Goal: Use online tool/utility: Utilize a website feature to perform a specific function

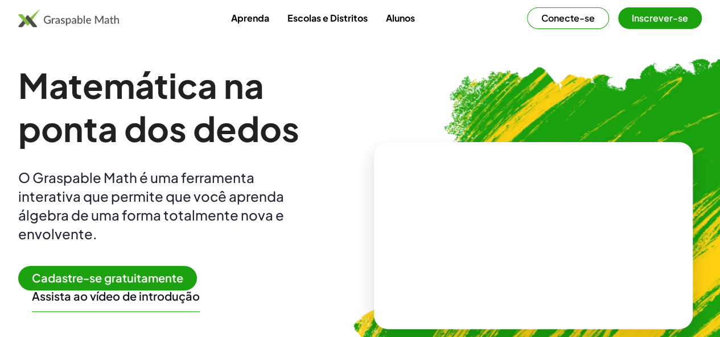
scroll to position [114, 0]
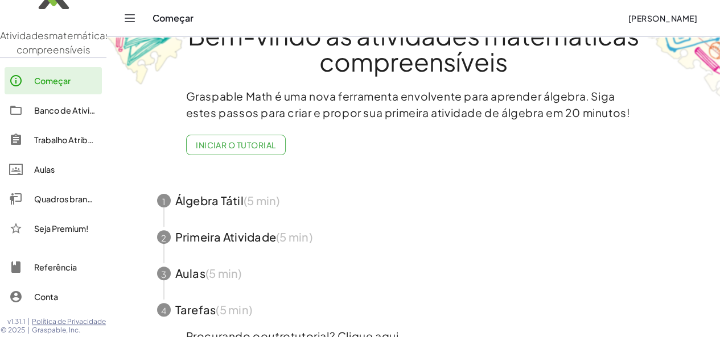
scroll to position [57, 0]
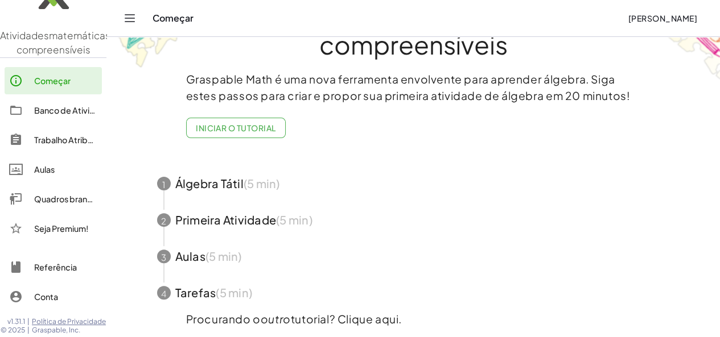
click at [63, 194] on font "Quadros brancos" at bounding box center [67, 199] width 67 height 10
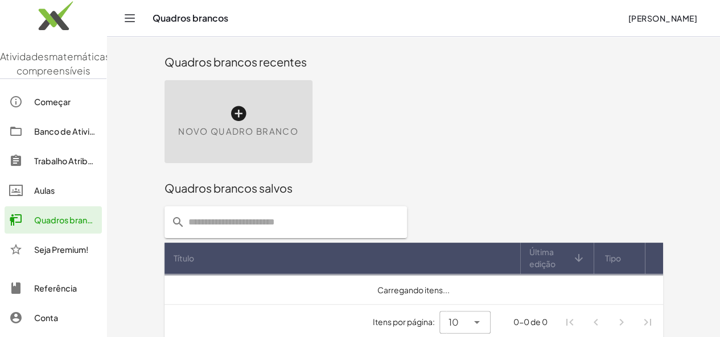
click at [168, 122] on div "Novo quadro branco" at bounding box center [238, 121] width 148 height 83
